Goal: Task Accomplishment & Management: Complete application form

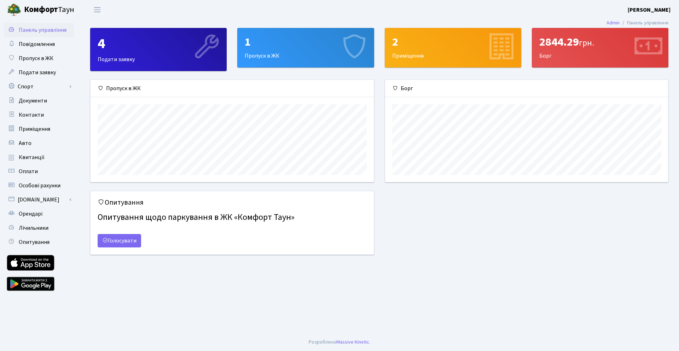
scroll to position [102, 283]
click at [23, 143] on span "Авто" at bounding box center [25, 143] width 13 height 8
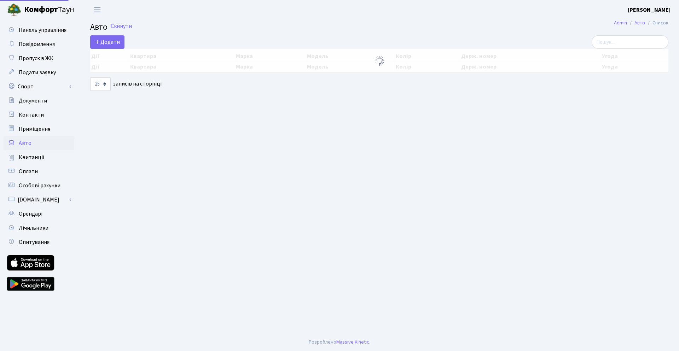
select select "25"
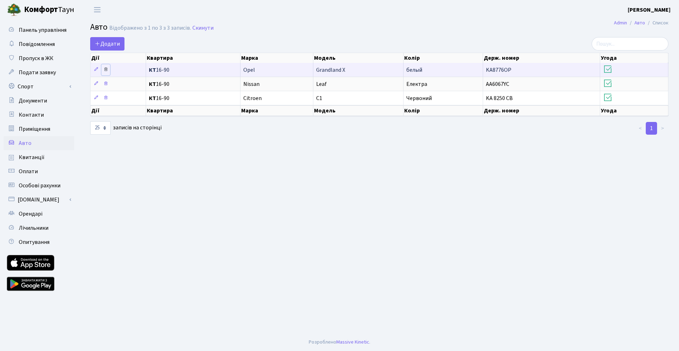
click at [106, 68] on icon at bounding box center [105, 69] width 5 height 5
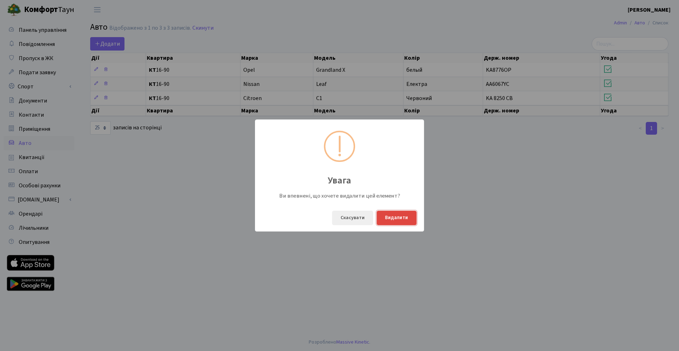
click at [396, 218] on button "Видалити" at bounding box center [396, 218] width 40 height 14
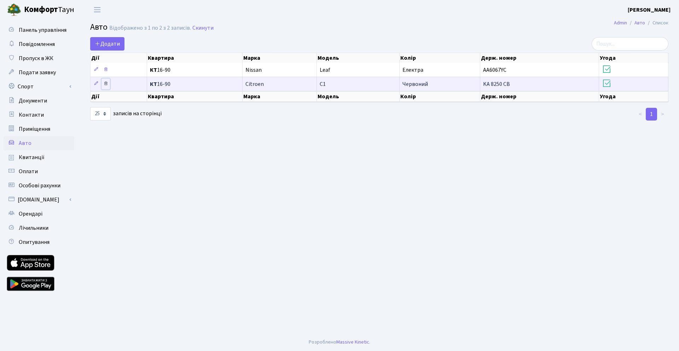
click at [105, 84] on icon at bounding box center [105, 83] width 5 height 5
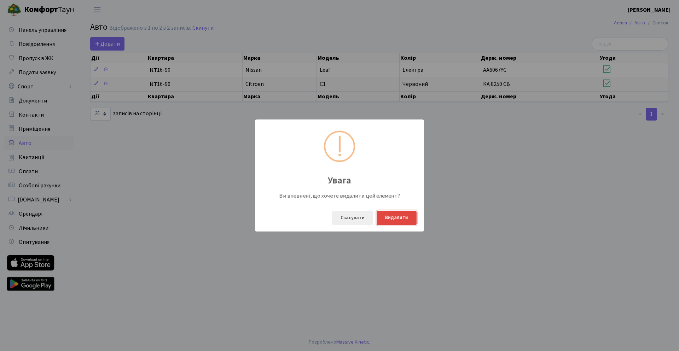
click at [396, 217] on button "Видалити" at bounding box center [396, 218] width 40 height 14
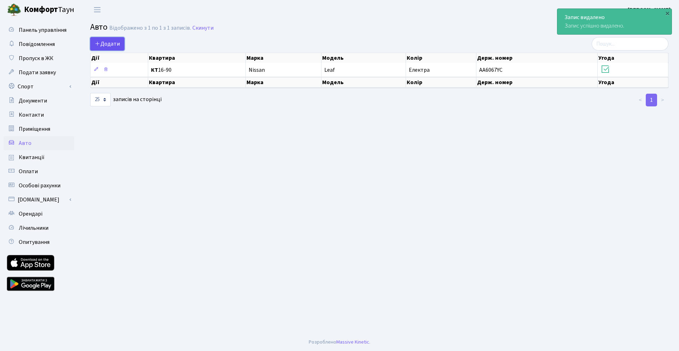
click at [107, 42] on span "Додати" at bounding box center [107, 44] width 25 height 8
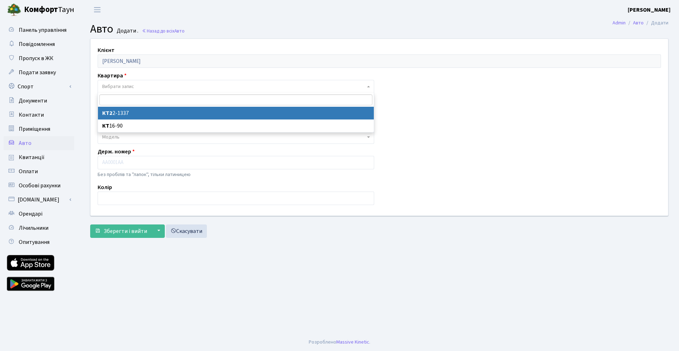
click at [139, 85] on span "Вибрати запис" at bounding box center [233, 86] width 263 height 7
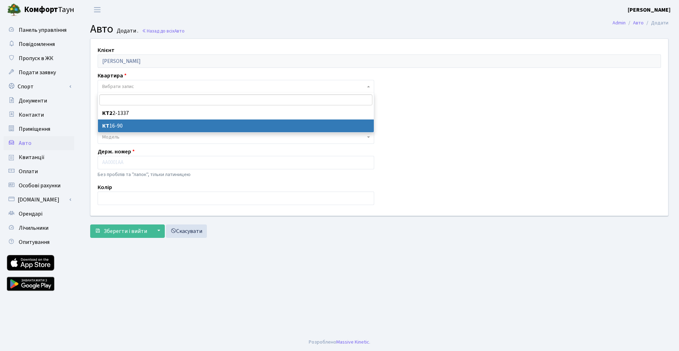
drag, startPoint x: 124, startPoint y: 125, endPoint x: 134, endPoint y: 119, distance: 11.9
select select "30316"
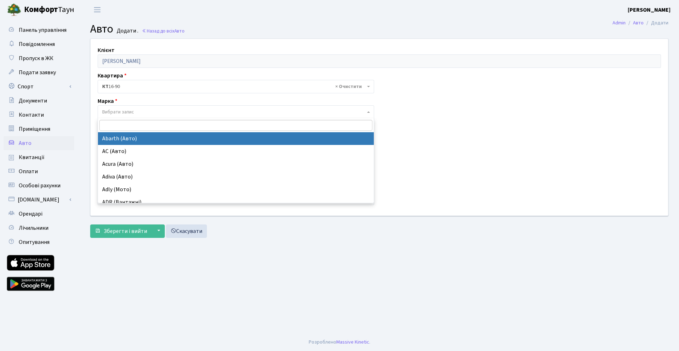
click at [127, 110] on span "Вибрати запис" at bounding box center [118, 112] width 32 height 7
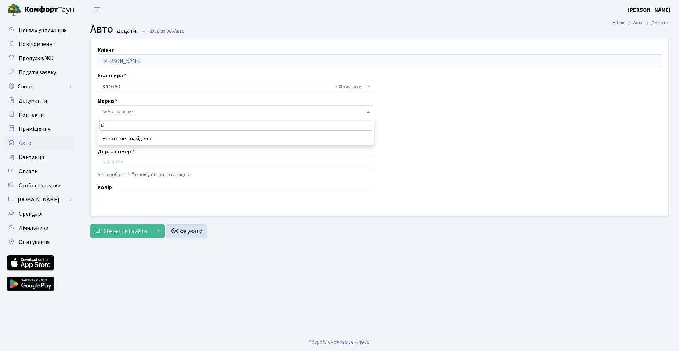
drag, startPoint x: 117, startPoint y: 124, endPoint x: 93, endPoint y: 124, distance: 24.7
click at [93, 124] on body "Комфорт Таун Ткачук Д. М. Мій обліковий запис Вийти Панель управління Повідомле…" at bounding box center [339, 175] width 679 height 351
type input "і"
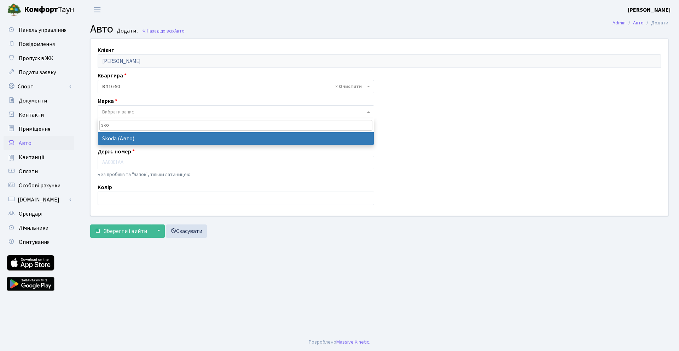
type input "sko"
select select "121"
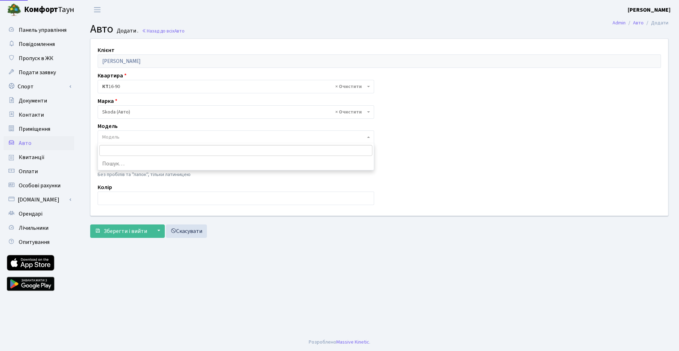
click at [125, 138] on span "Модель" at bounding box center [233, 137] width 263 height 7
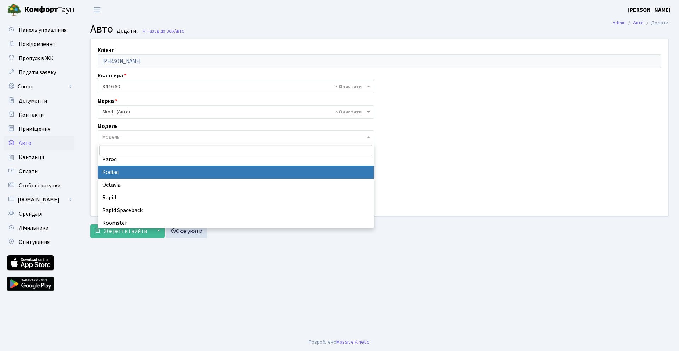
scroll to position [175, 0]
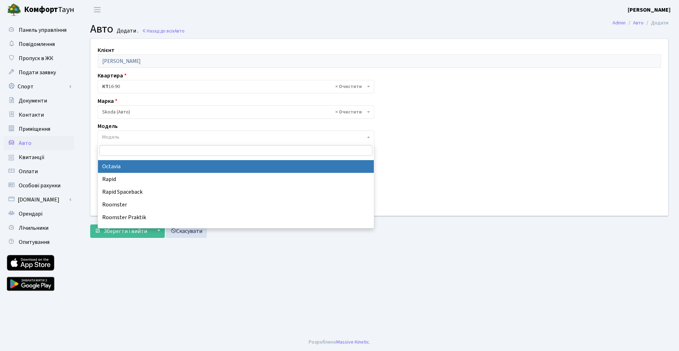
select select "2142"
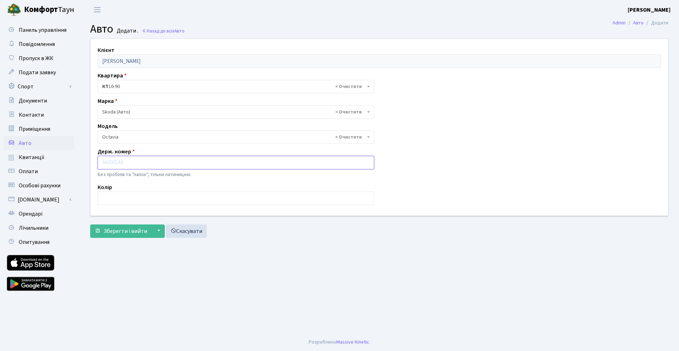
click at [111, 161] on input "text" at bounding box center [236, 162] width 276 height 13
type input "KA9749PM"
click at [111, 199] on input "text" at bounding box center [236, 198] width 276 height 13
type input "C"
type input "Срібло"
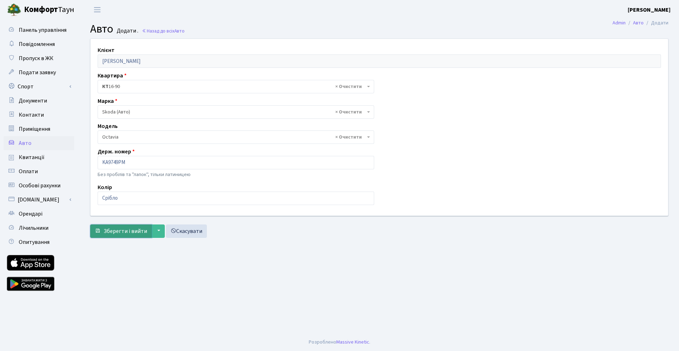
click at [121, 230] on span "Зберегти і вийти" at bounding box center [125, 231] width 43 height 8
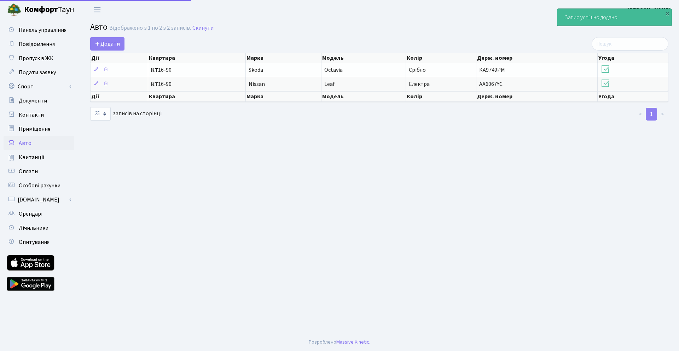
select select "25"
